Goal: Information Seeking & Learning: Learn about a topic

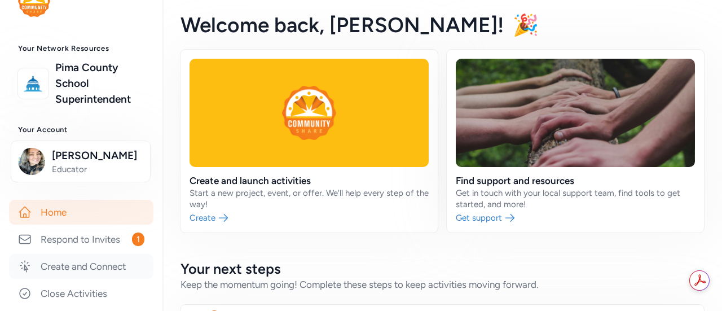
scroll to position [56, 0]
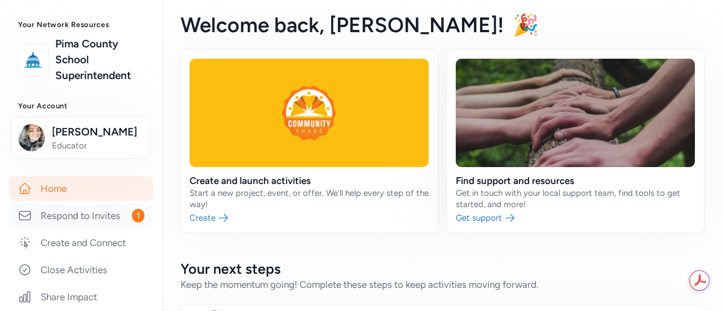
click at [100, 207] on link "Respond to Invites 1" at bounding box center [81, 215] width 144 height 25
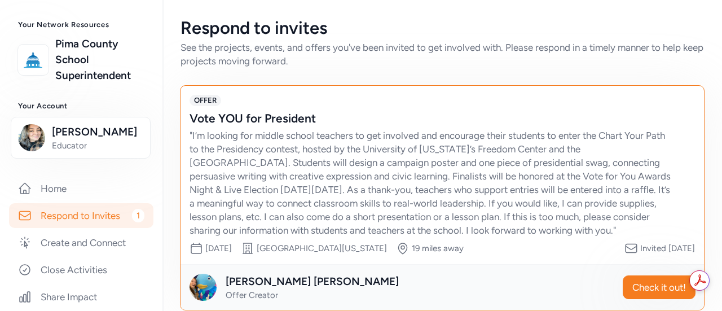
click at [309, 175] on div "" I’m looking for middle school teachers to get involved and encourage their st…" at bounding box center [430, 183] width 483 height 108
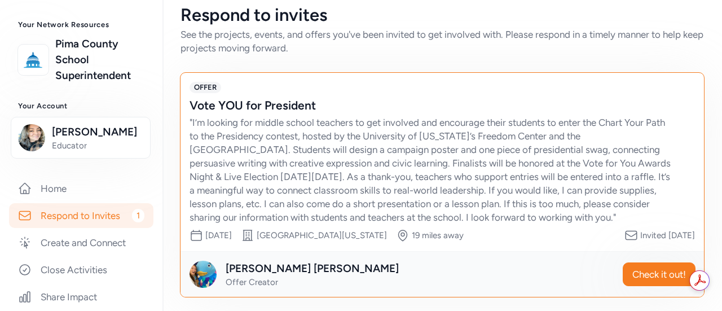
scroll to position [16, 0]
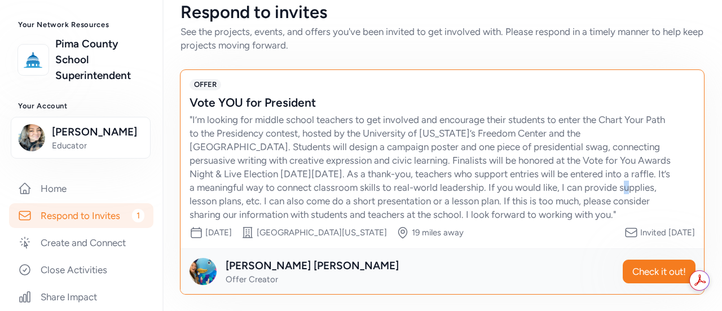
click at [631, 182] on div "" I’m looking for middle school teachers to get involved and encourage their st…" at bounding box center [430, 167] width 483 height 108
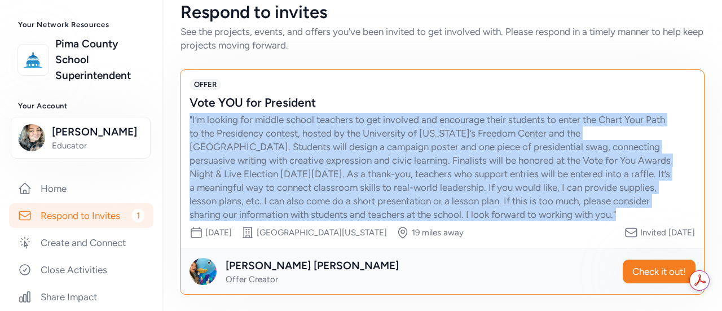
click at [631, 182] on div "" I’m looking for middle school teachers to get involved and encourage their st…" at bounding box center [430, 167] width 483 height 108
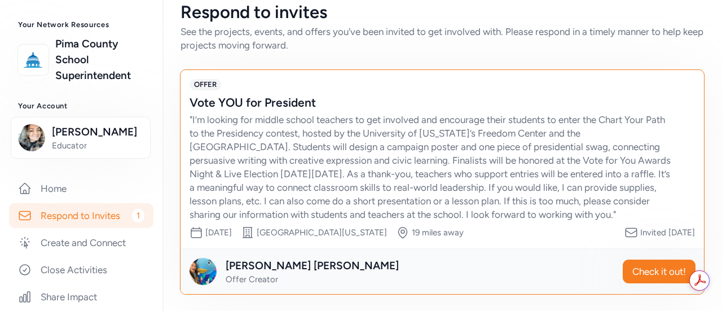
click at [527, 95] on div "Vote YOU for President" at bounding box center [430, 103] width 483 height 16
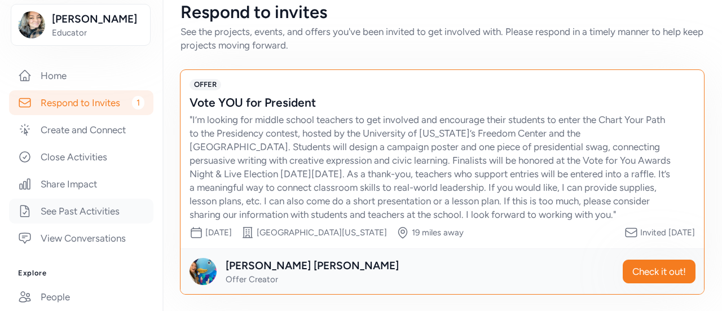
scroll to position [355, 0]
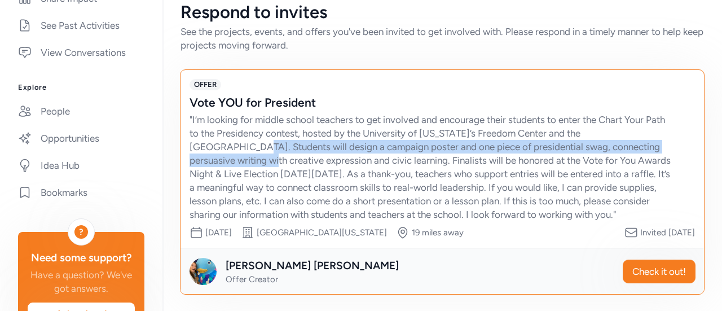
click at [230, 148] on div "" I’m looking for middle school teachers to get involved and encourage their st…" at bounding box center [430, 167] width 483 height 108
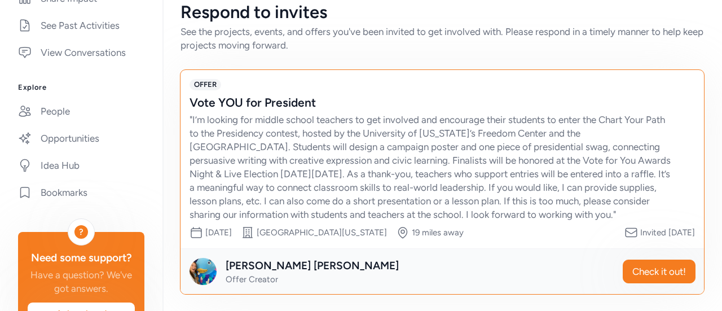
click at [192, 118] on div "" I’m looking for middle school teachers to get involved and encourage their st…" at bounding box center [430, 167] width 483 height 108
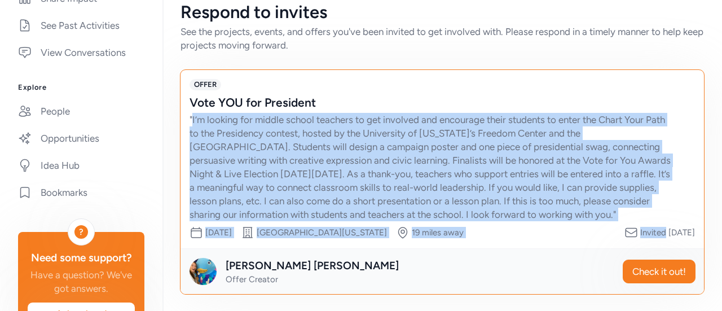
drag, startPoint x: 192, startPoint y: 118, endPoint x: 560, endPoint y: 226, distance: 384.1
click at [566, 225] on div "OFFER Vote YOU for President " I’m looking for middle school teachers to get in…" at bounding box center [441, 159] width 523 height 178
click at [559, 226] on div "Date range [DATE] Organization [GEOGRAPHIC_DATA][US_STATE] 19 miles away Invite…" at bounding box center [441, 233] width 505 height 14
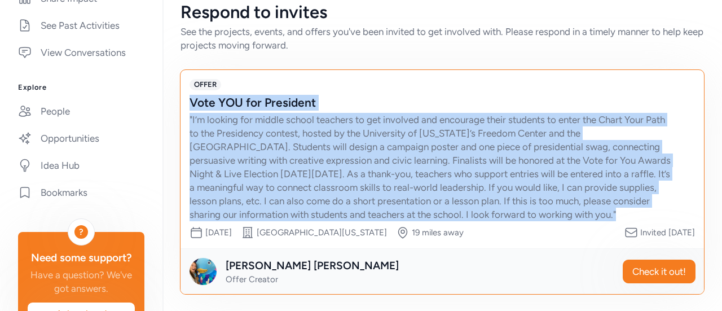
drag, startPoint x: 191, startPoint y: 104, endPoint x: 677, endPoint y: 211, distance: 497.1
click at [677, 211] on div "Vote YOU for President " I’m looking for middle school teachers to get involved…" at bounding box center [441, 158] width 505 height 126
drag, startPoint x: 674, startPoint y: 211, endPoint x: 183, endPoint y: 99, distance: 504.2
click at [183, 99] on div "OFFER Vote YOU for President " I’m looking for middle school teachers to get in…" at bounding box center [441, 159] width 523 height 178
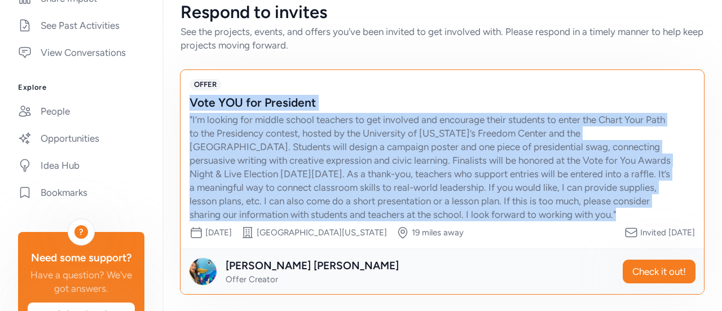
click at [194, 103] on div "Vote YOU for President" at bounding box center [430, 103] width 483 height 16
drag, startPoint x: 194, startPoint y: 103, endPoint x: 671, endPoint y: 213, distance: 490.0
click at [671, 213] on div "Vote YOU for President " I’m looking for middle school teachers to get involved…" at bounding box center [441, 158] width 505 height 126
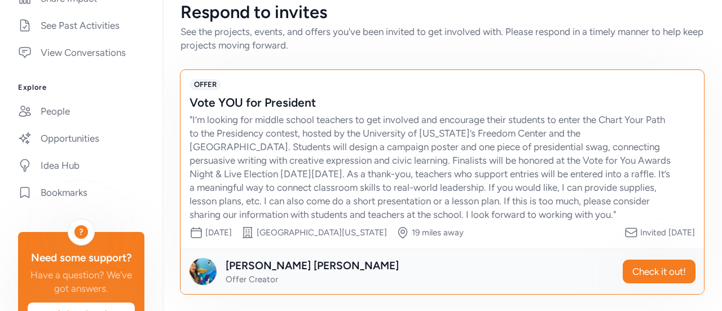
click at [671, 213] on div "Vote YOU for President " I’m looking for middle school teachers to get involved…" at bounding box center [441, 158] width 505 height 126
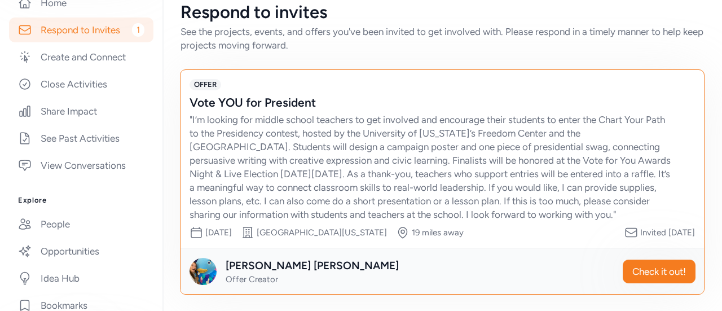
click at [81, 28] on link "Respond to Invites 1" at bounding box center [81, 29] width 144 height 25
click at [132, 23] on span "1" at bounding box center [138, 30] width 12 height 14
click at [132, 26] on span "1" at bounding box center [138, 30] width 12 height 14
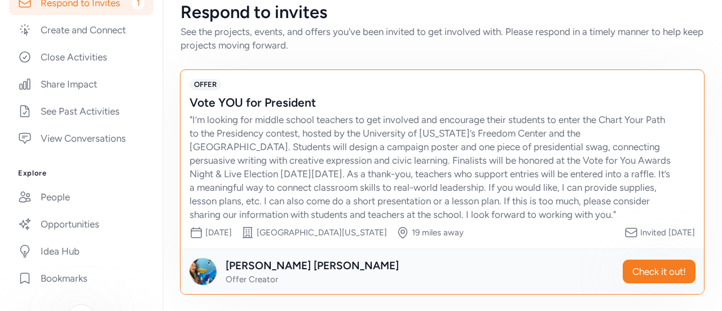
scroll to position [355, 0]
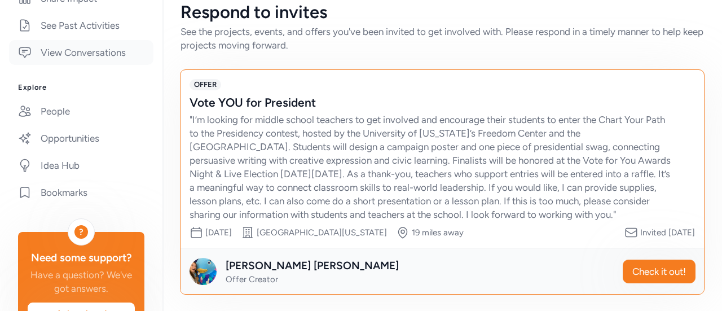
click at [79, 55] on link "View Conversations" at bounding box center [81, 52] width 144 height 25
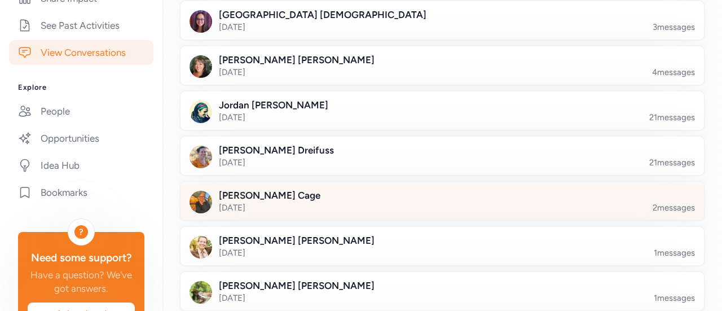
scroll to position [56, 0]
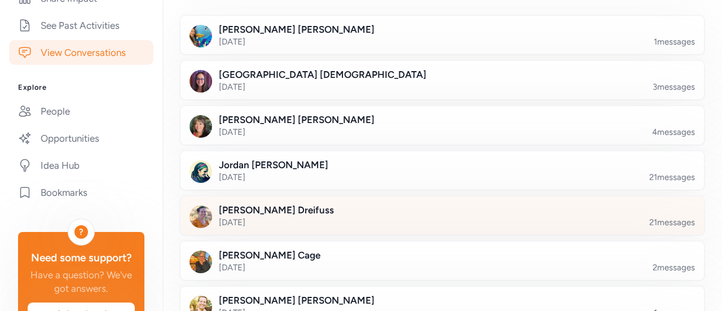
click at [638, 211] on div at bounding box center [450, 222] width 523 height 38
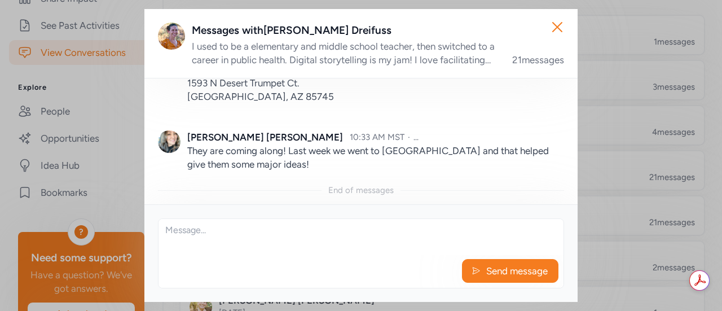
scroll to position [1996, 0]
click at [232, 259] on div "Send message" at bounding box center [361, 253] width 406 height 70
click at [222, 244] on textarea at bounding box center [360, 237] width 405 height 36
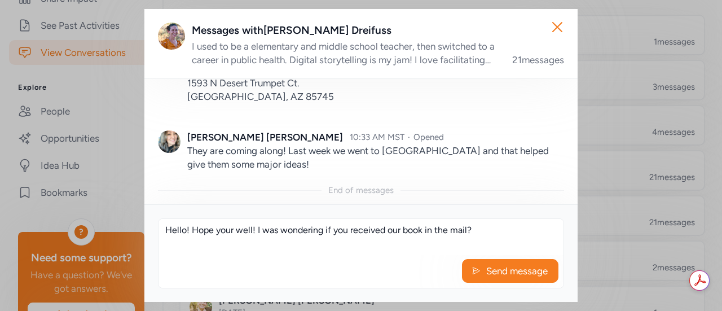
click at [418, 237] on textarea "Hello! Hope your well! I was wondering if you received our book in the mail?" at bounding box center [360, 237] width 405 height 36
click at [418, 236] on textarea "Hello! Hope your well! I was wondering if you received our book in the mail?" at bounding box center [360, 237] width 405 height 36
type textarea "Hello! Hope your well! I was wondering if you received our book in the mail?"
click at [489, 277] on span "Send message" at bounding box center [517, 271] width 64 height 14
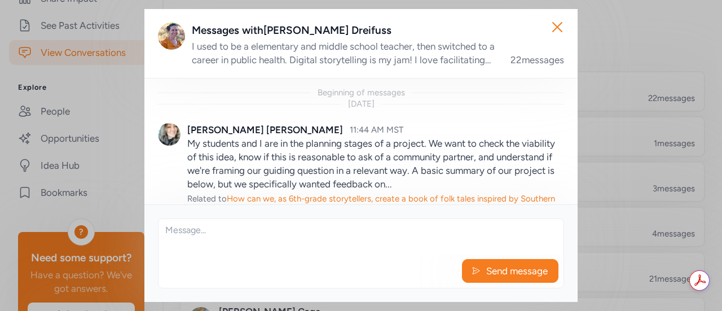
scroll to position [2061, 0]
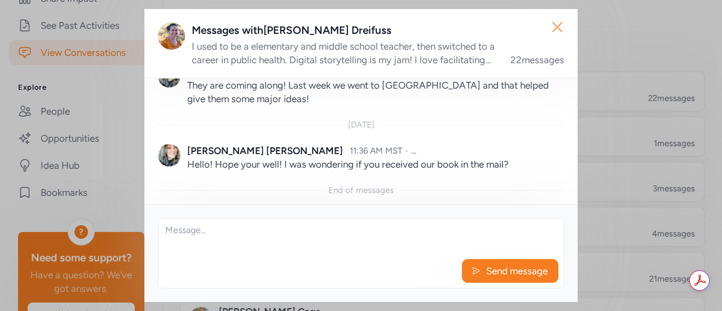
click at [559, 26] on icon "button" at bounding box center [557, 27] width 18 height 18
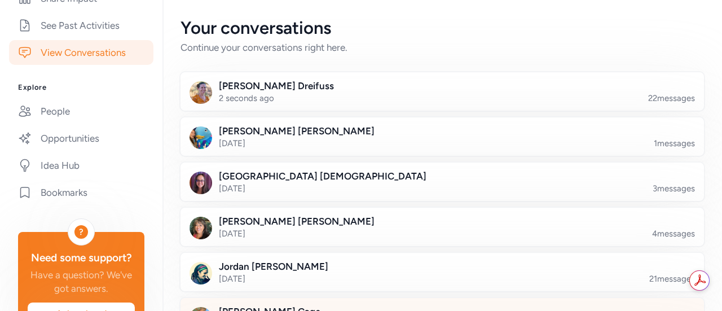
scroll to position [113, 0]
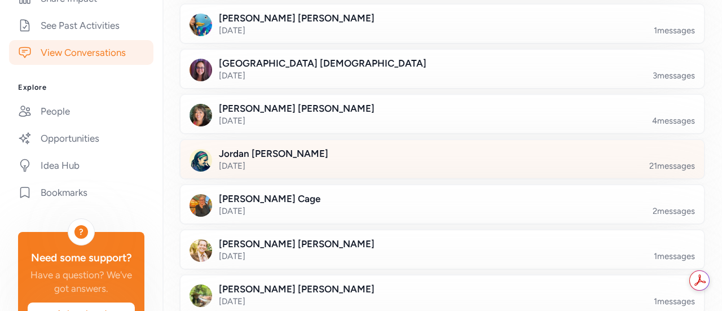
click at [277, 157] on div at bounding box center [450, 166] width 523 height 38
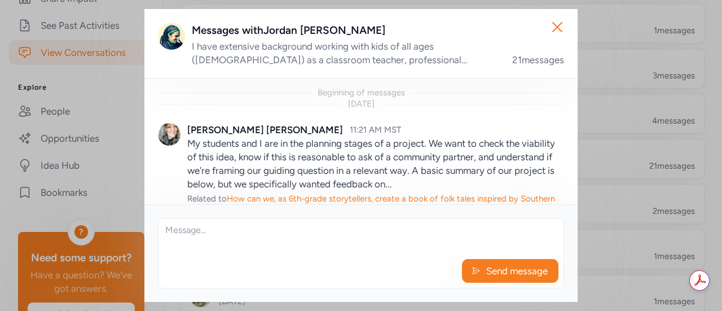
scroll to position [1818, 0]
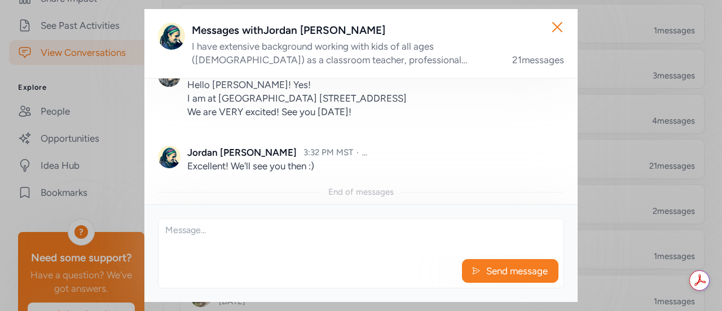
click at [214, 245] on textarea at bounding box center [360, 237] width 405 height 36
paste textarea "Hello! Hope your well! I was wondering if you received our book in the mail?"
type textarea "Hello! Hope your well! I was wondering if you received our book in the mail?"
click at [512, 283] on div "Send message" at bounding box center [360, 273] width 405 height 28
click at [507, 259] on div "Hello! Hope your well! I was wondering if you received our book in the mail? Se…" at bounding box center [361, 253] width 406 height 70
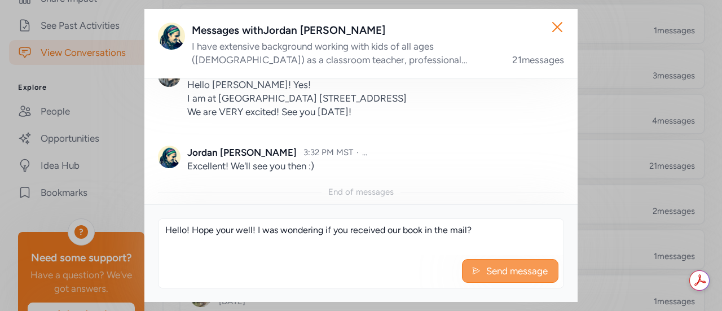
click at [499, 263] on button "Send message" at bounding box center [510, 271] width 96 height 24
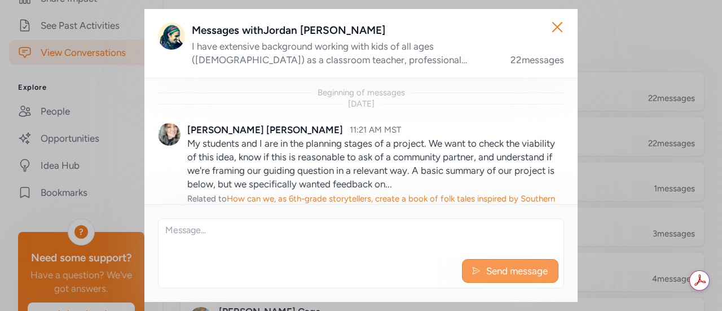
scroll to position [1883, 0]
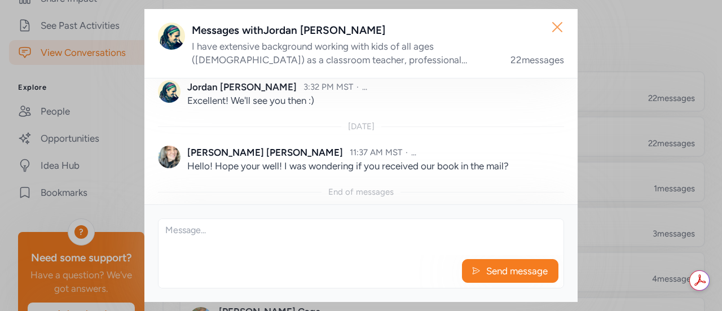
click at [546, 36] on button "Close" at bounding box center [557, 27] width 36 height 36
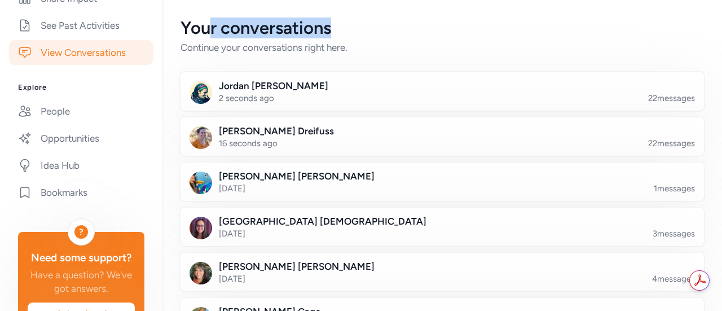
drag, startPoint x: 211, startPoint y: 36, endPoint x: 380, endPoint y: 52, distance: 169.9
click at [344, 38] on div "Your conversations" at bounding box center [441, 28] width 523 height 20
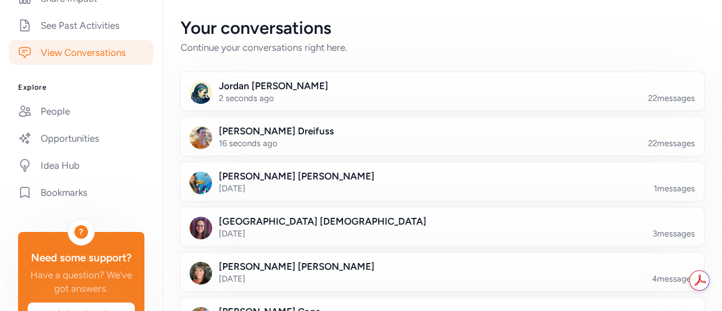
click at [382, 52] on div "Continue your conversations right here." at bounding box center [441, 48] width 523 height 14
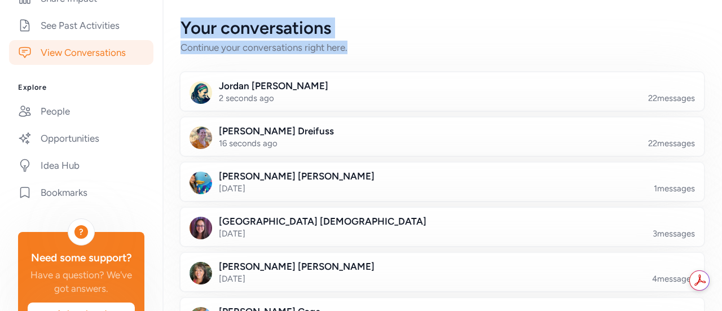
drag, startPoint x: 377, startPoint y: 52, endPoint x: 178, endPoint y: 26, distance: 200.7
click at [178, 26] on div "Your conversations Continue your conversations right here. [PERSON_NAME] 2 seco…" at bounding box center [441, 244] width 559 height 489
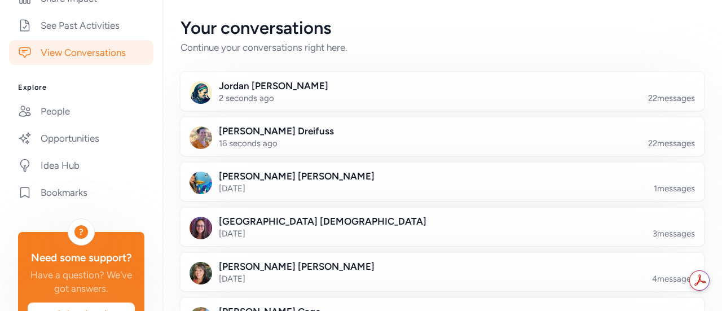
drag, startPoint x: 178, startPoint y: 26, endPoint x: 392, endPoint y: 46, distance: 214.5
click at [386, 47] on div "Your conversations Continue your conversations right here. [PERSON_NAME] 2 seco…" at bounding box center [441, 244] width 559 height 489
click at [396, 44] on div "Continue your conversations right here." at bounding box center [441, 48] width 523 height 14
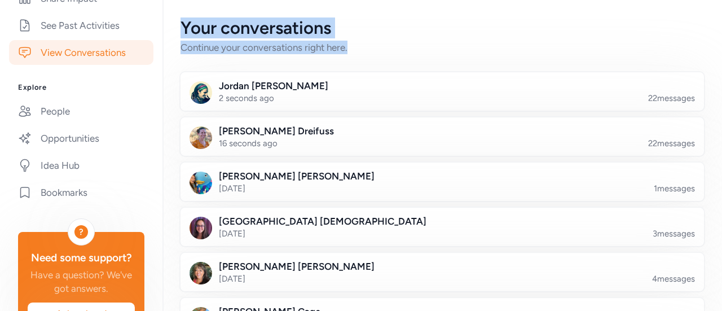
drag, startPoint x: 393, startPoint y: 44, endPoint x: 176, endPoint y: 17, distance: 219.3
click at [176, 17] on div "Your conversations Continue your conversations right here. [PERSON_NAME] 2 seco…" at bounding box center [441, 244] width 559 height 489
click at [214, 24] on div "Your conversations" at bounding box center [441, 28] width 523 height 20
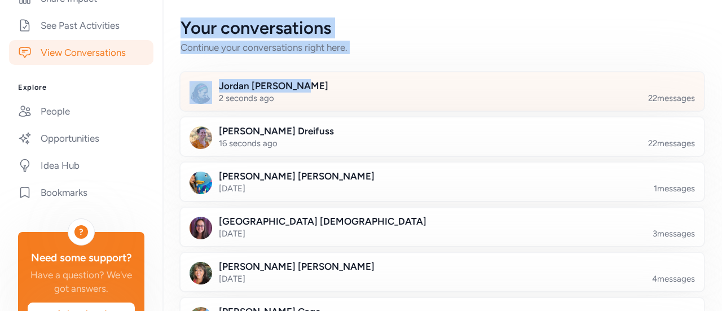
drag, startPoint x: 183, startPoint y: 25, endPoint x: 404, endPoint y: 73, distance: 226.0
click at [404, 73] on div "Your conversations Continue your conversations right here. [PERSON_NAME] 2 seco…" at bounding box center [441, 244] width 559 height 489
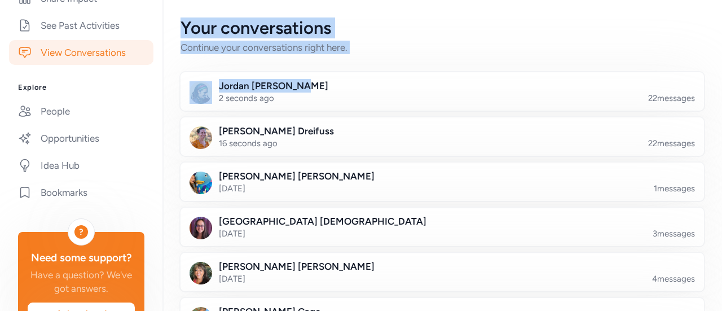
click at [400, 54] on div "Continue your conversations right here." at bounding box center [441, 48] width 523 height 14
drag, startPoint x: 341, startPoint y: 46, endPoint x: 178, endPoint y: 15, distance: 165.2
click at [176, 15] on div "Your conversations Continue your conversations right here. [PERSON_NAME] 2 seco…" at bounding box center [441, 244] width 559 height 489
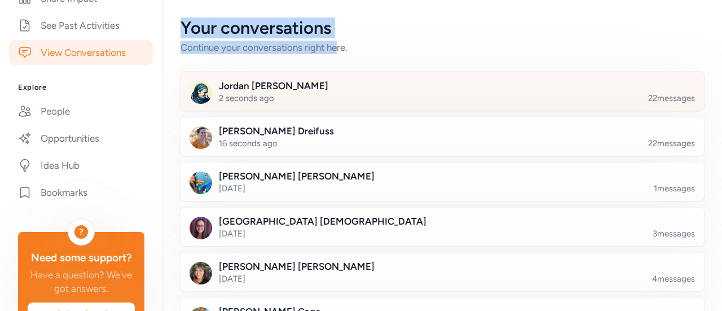
click at [490, 72] on div "[PERSON_NAME] 2 seconds ago 22 messages" at bounding box center [441, 91] width 525 height 41
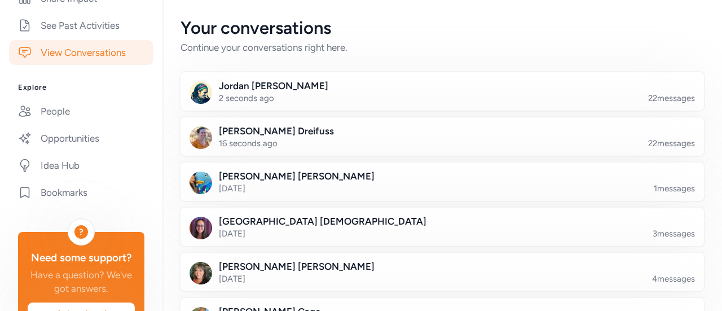
click at [487, 45] on div "Continue your conversations right here." at bounding box center [441, 48] width 523 height 14
click at [66, 162] on link "Idea Hub" at bounding box center [81, 165] width 144 height 25
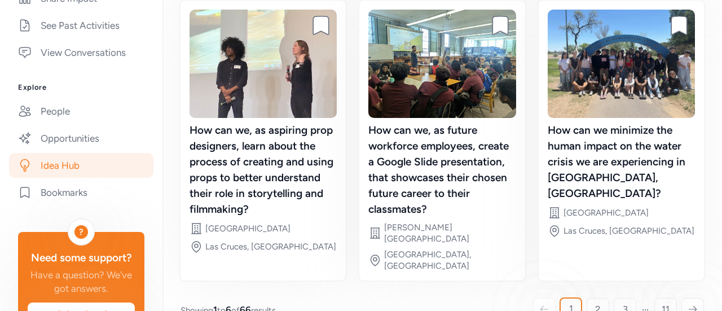
scroll to position [440, 0]
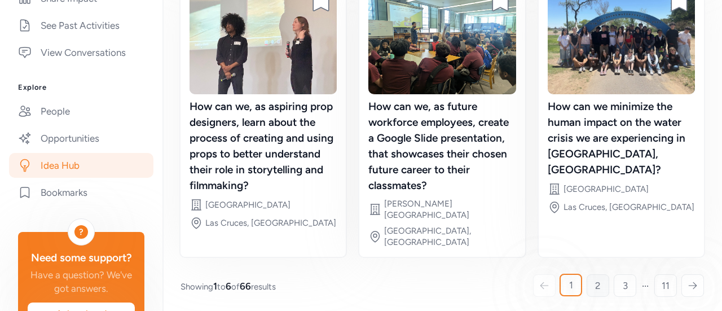
click at [595, 285] on span "2" at bounding box center [598, 285] width 6 height 14
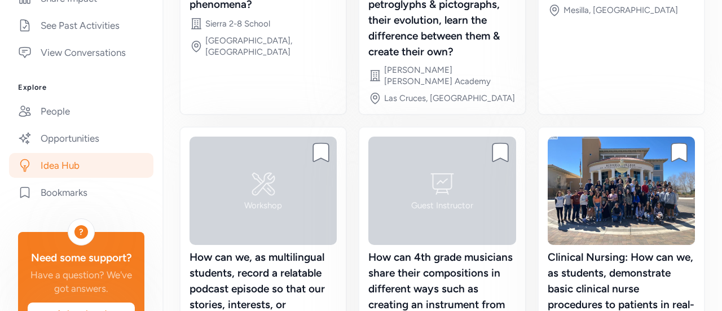
scroll to position [456, 0]
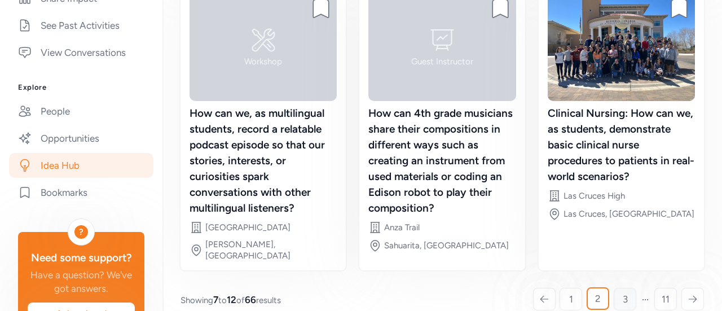
click at [613, 288] on link "3" at bounding box center [624, 299] width 23 height 23
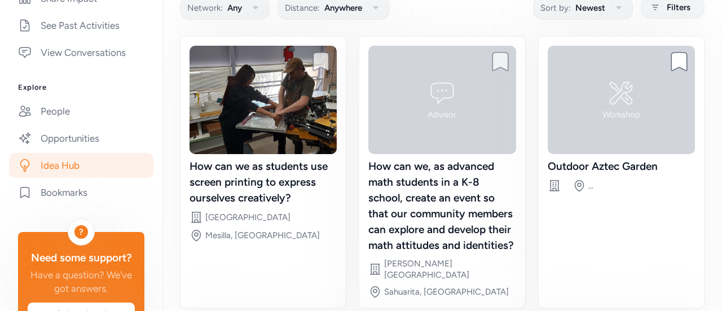
scroll to position [99, 0]
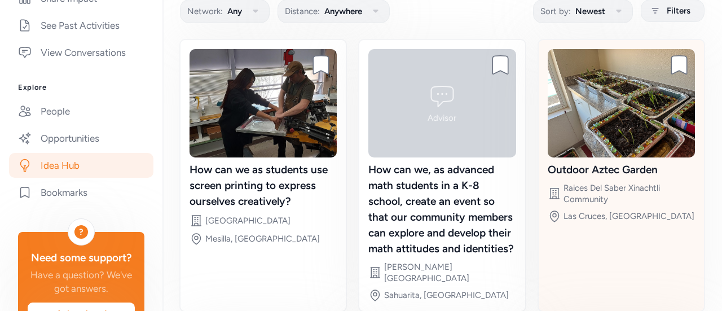
click at [602, 101] on img at bounding box center [620, 103] width 147 height 108
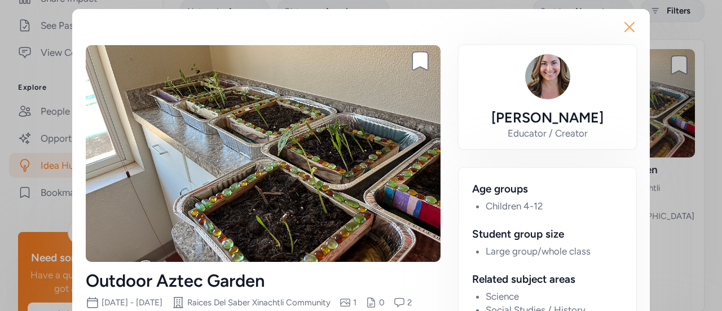
click at [632, 28] on icon "button" at bounding box center [629, 27] width 18 height 18
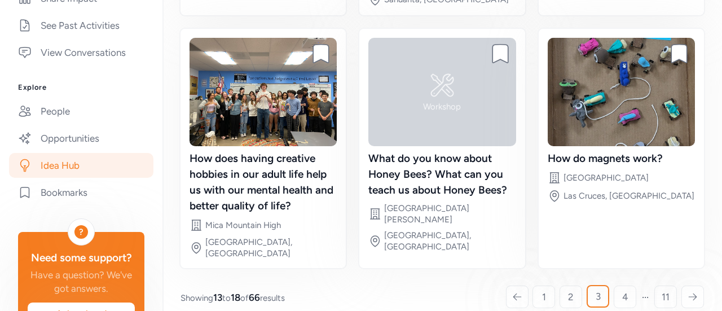
scroll to position [408, 0]
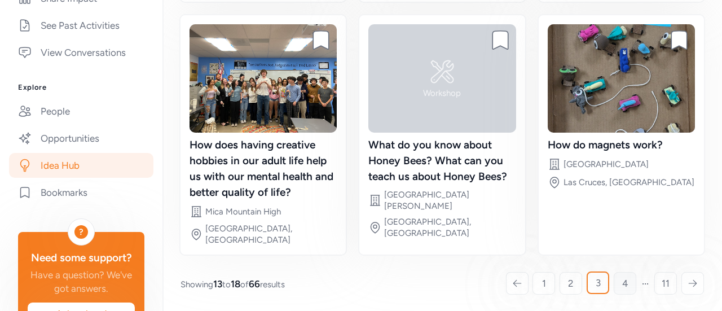
click at [622, 281] on span "4" at bounding box center [625, 283] width 6 height 14
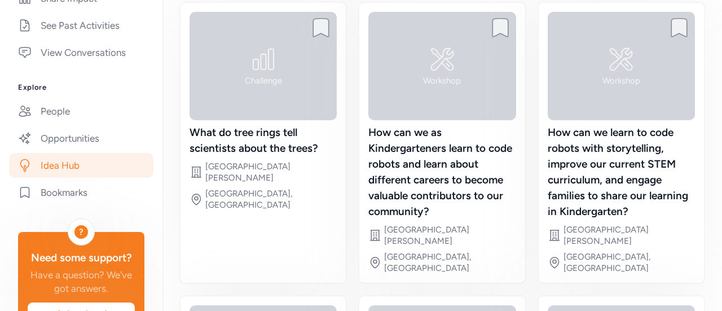
scroll to position [99, 0]
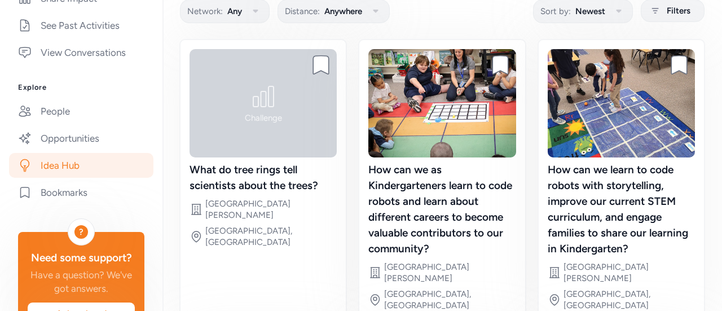
click at [679, 143] on div "How can we learn to code robots with storytelling, improve our current STEM cur…" at bounding box center [620, 180] width 165 height 280
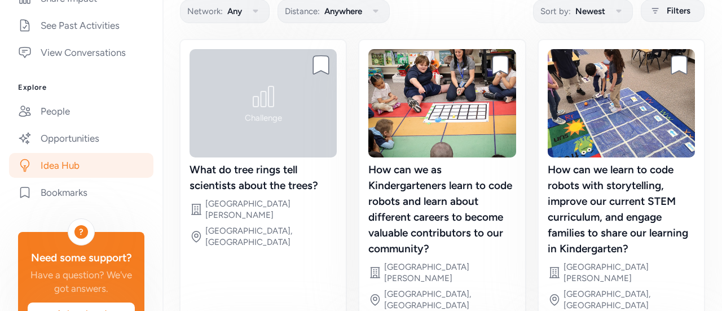
drag, startPoint x: 704, startPoint y: 112, endPoint x: 721, endPoint y: 4, distance: 109.0
click at [721, 17] on div "Close Bookmark project How can we learn to code robots with storytelling, impro…" at bounding box center [361, 155] width 722 height 311
click at [615, 62] on icon "button" at bounding box center [615, 70] width 17 height 17
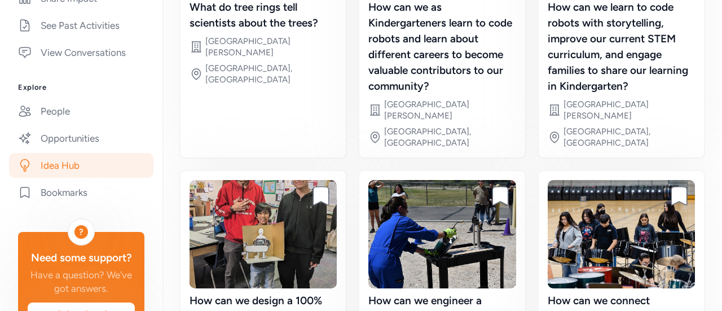
scroll to position [440, 0]
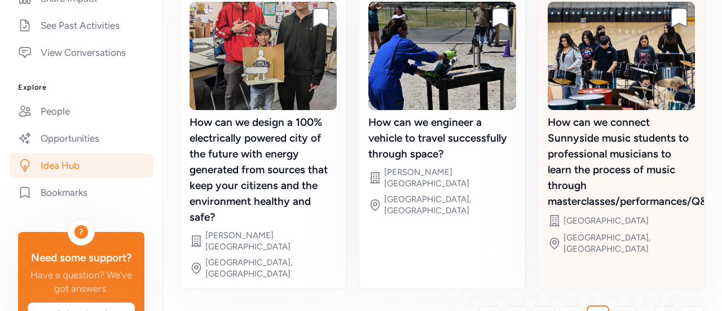
click at [607, 143] on div "How can we connect Sunnyside music students to professional musicians to learn …" at bounding box center [620, 161] width 147 height 95
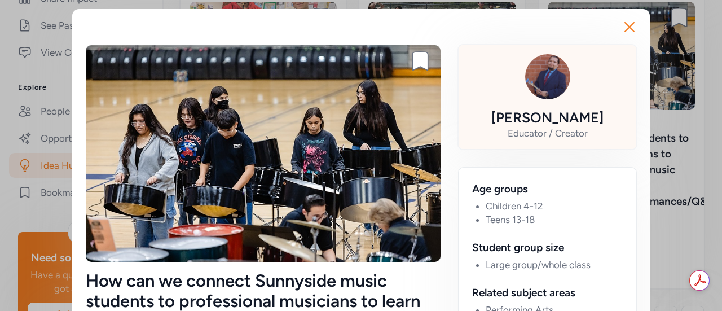
click at [629, 45] on div "[PERSON_NAME] Educator / Creator" at bounding box center [547, 97] width 187 height 113
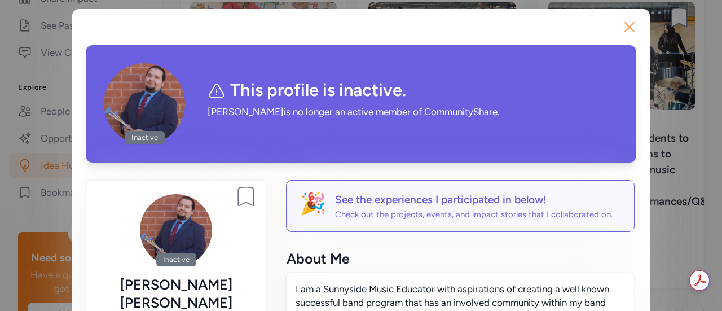
click at [621, 28] on icon "button" at bounding box center [629, 27] width 18 height 18
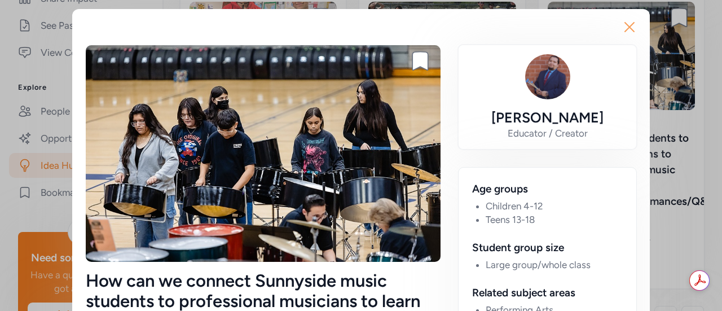
click at [626, 34] on icon "button" at bounding box center [629, 27] width 18 height 18
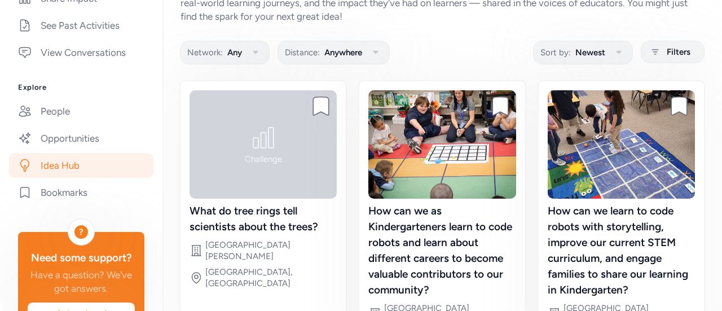
scroll to position [58, 0]
click at [242, 48] on button "Network: Any" at bounding box center [225, 53] width 90 height 24
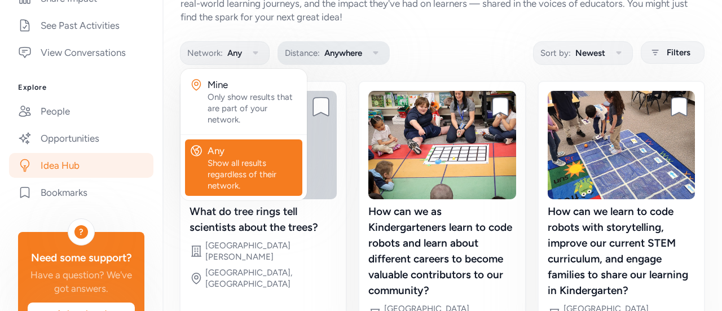
click at [343, 56] on span "Anywhere" at bounding box center [343, 53] width 38 height 14
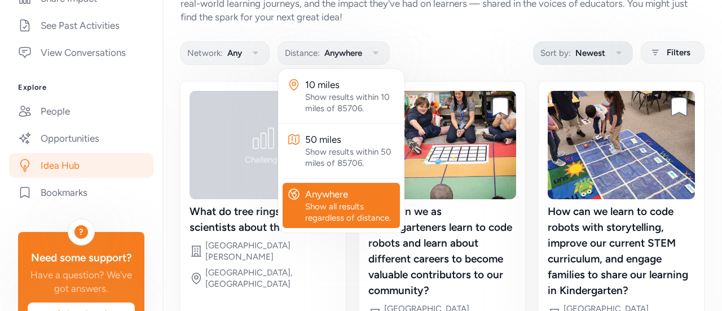
click at [586, 51] on span "Newest" at bounding box center [590, 53] width 30 height 14
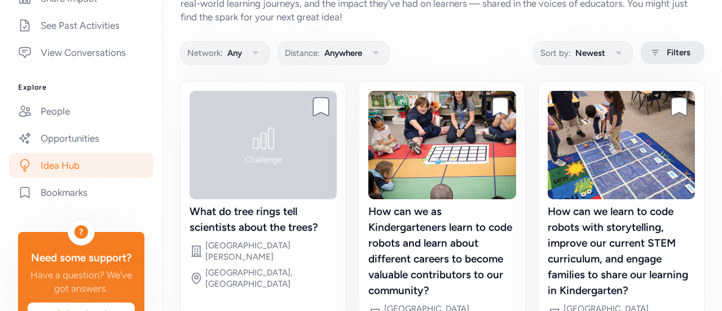
click at [652, 52] on icon at bounding box center [655, 53] width 7 height 6
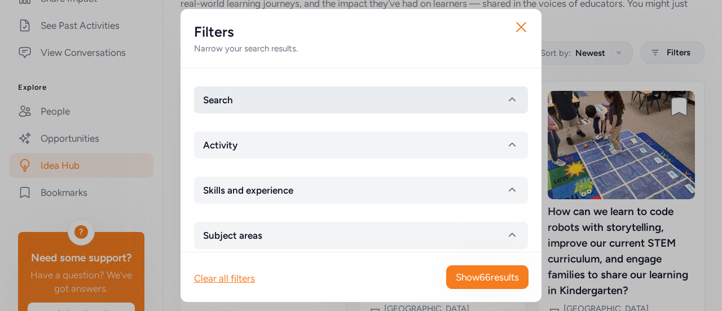
click at [481, 96] on button "Search" at bounding box center [361, 99] width 334 height 27
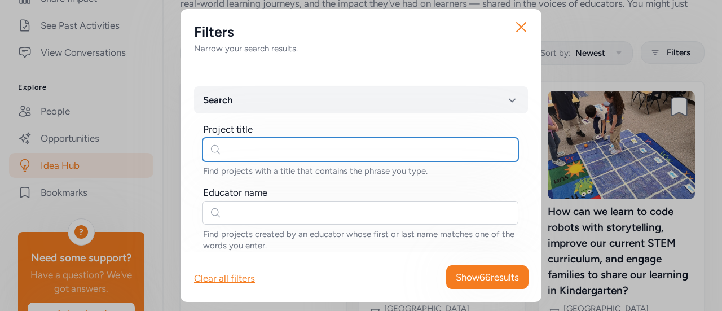
click at [369, 154] on input "text" at bounding box center [360, 150] width 316 height 24
type input "diversity"
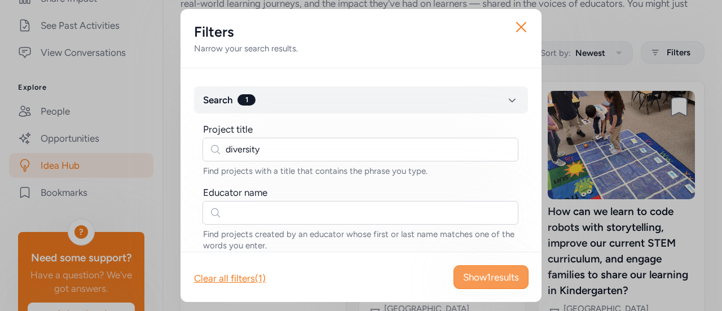
click at [492, 282] on span "Show 1 results" at bounding box center [491, 277] width 56 height 14
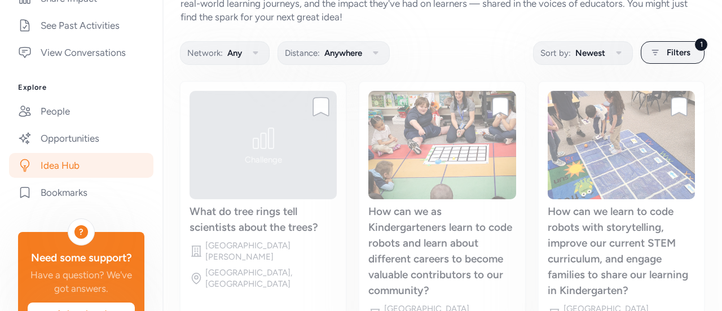
scroll to position [43, 0]
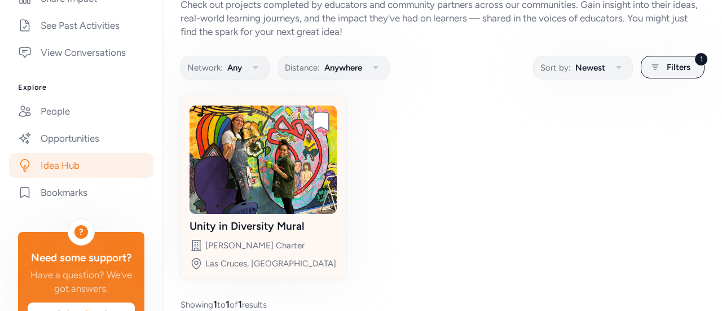
click at [283, 192] on img at bounding box center [262, 159] width 147 height 108
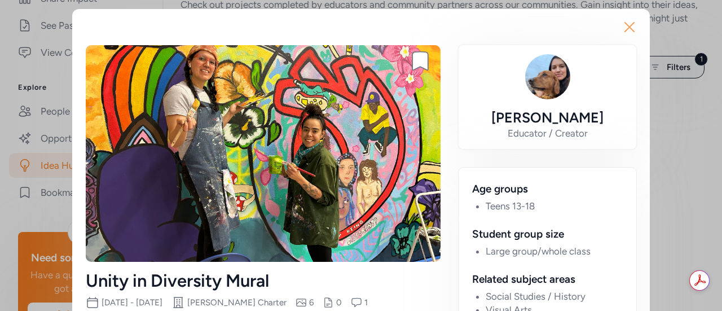
click at [625, 31] on icon "button" at bounding box center [629, 27] width 18 height 18
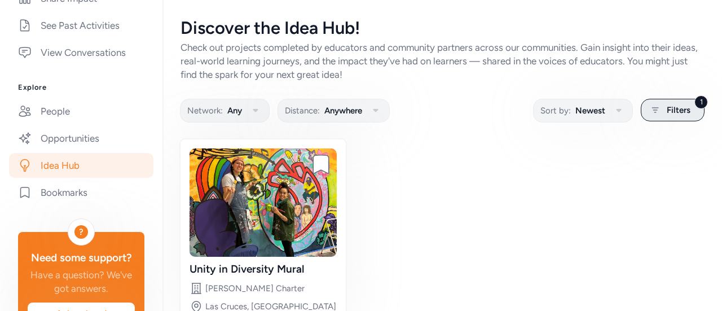
click at [654, 109] on div "1 Filters" at bounding box center [672, 110] width 64 height 23
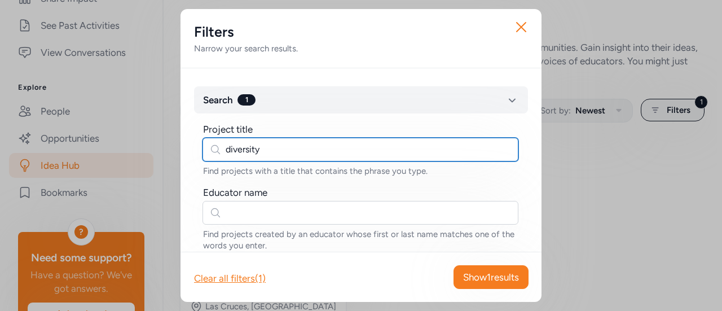
click at [443, 152] on input "diversity" at bounding box center [360, 150] width 316 height 24
click at [442, 152] on input "diversity" at bounding box center [360, 150] width 316 height 24
type input "t"
type input "diversity"
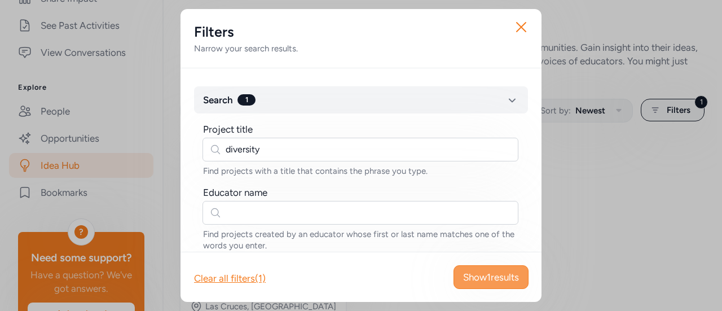
click at [483, 287] on button "Show 1 results" at bounding box center [490, 277] width 75 height 24
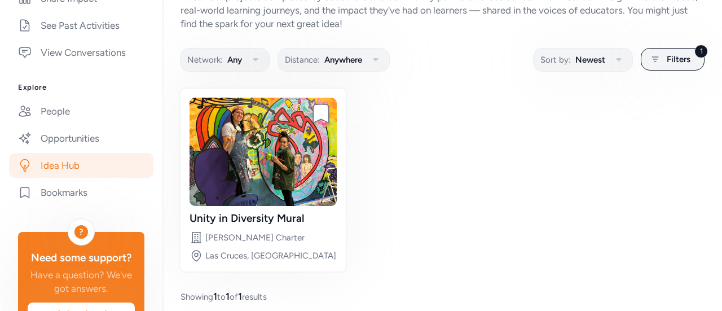
scroll to position [58, 0]
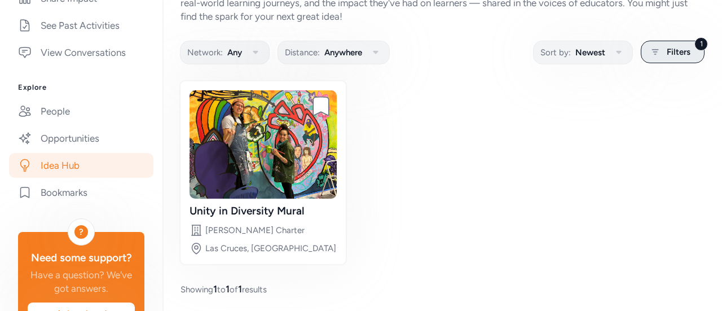
click at [656, 43] on div "1 Filters" at bounding box center [672, 52] width 64 height 23
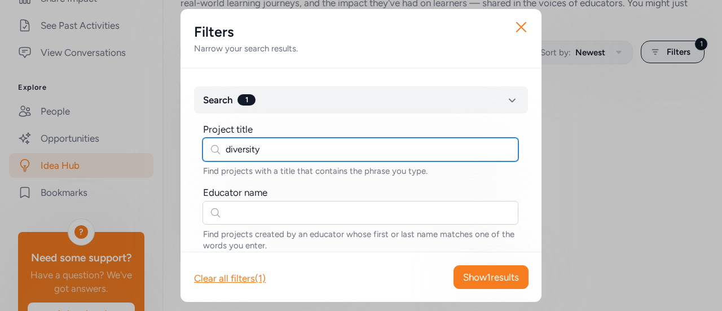
click at [297, 152] on input "diversity" at bounding box center [360, 150] width 316 height 24
type input "d"
type input "t"
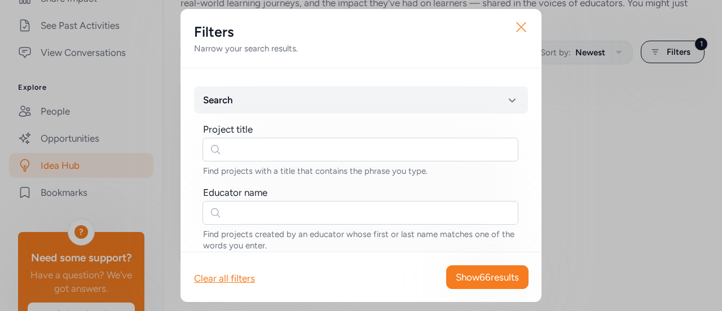
click at [526, 17] on button "Close" at bounding box center [521, 27] width 36 height 36
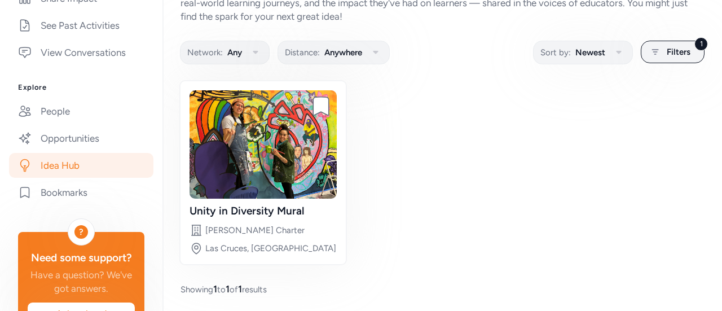
click at [522, 19] on div "Check out projects completed by educators and community partners across our com…" at bounding box center [441, 3] width 523 height 41
